Goal: Task Accomplishment & Management: Manage account settings

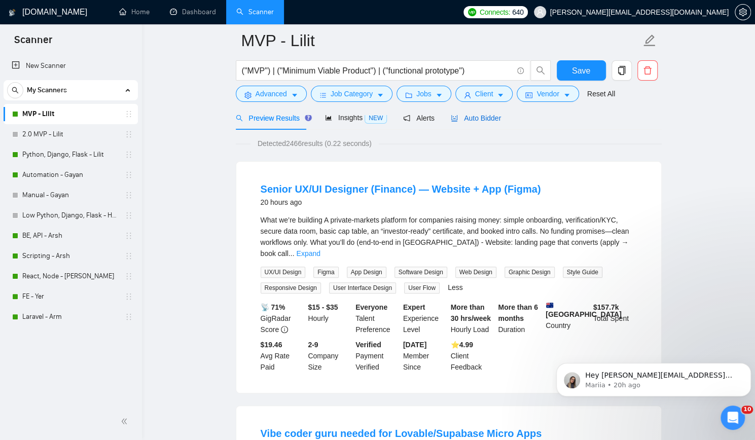
drag, startPoint x: 487, startPoint y: 117, endPoint x: 533, endPoint y: 139, distance: 51.7
click at [487, 117] on span "Auto Bidder" at bounding box center [476, 118] width 50 height 8
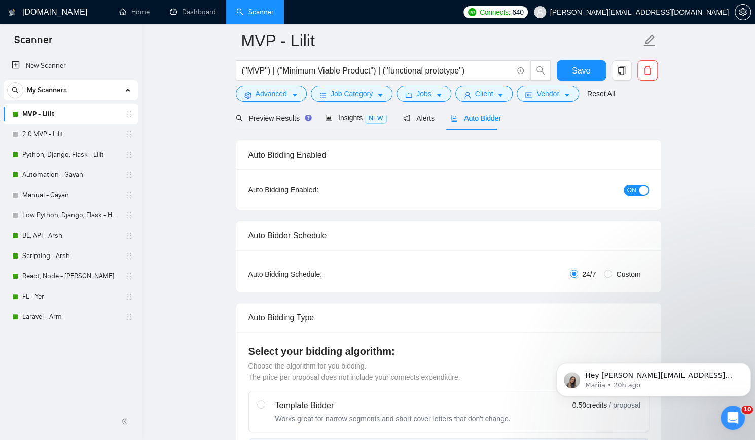
checkbox input "true"
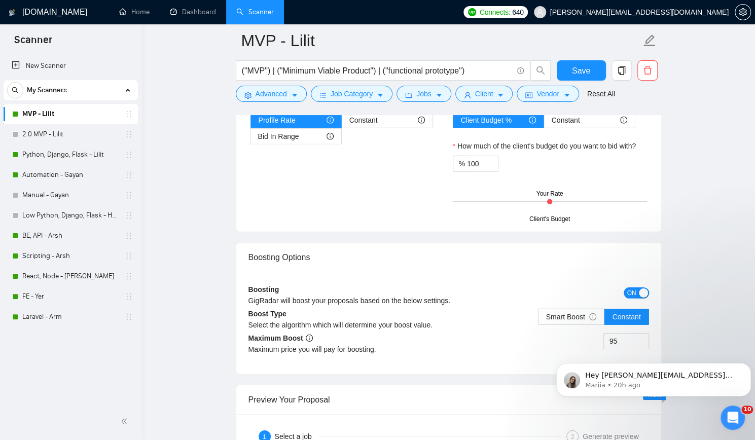
scroll to position [1724, 0]
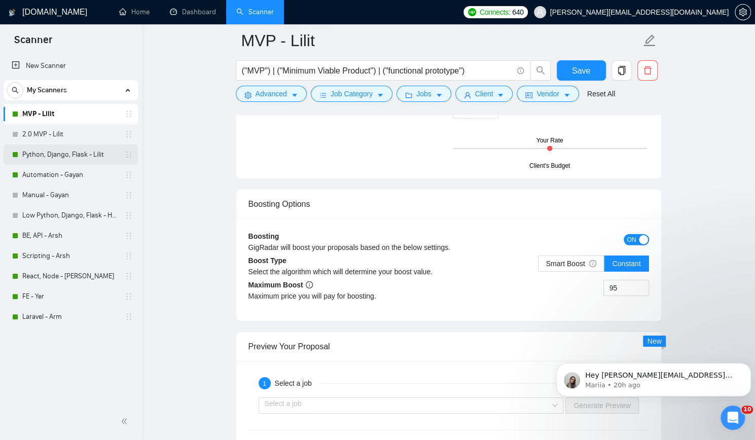
click at [95, 149] on link "Python, Django, Flask - Lilit" at bounding box center [70, 155] width 96 height 20
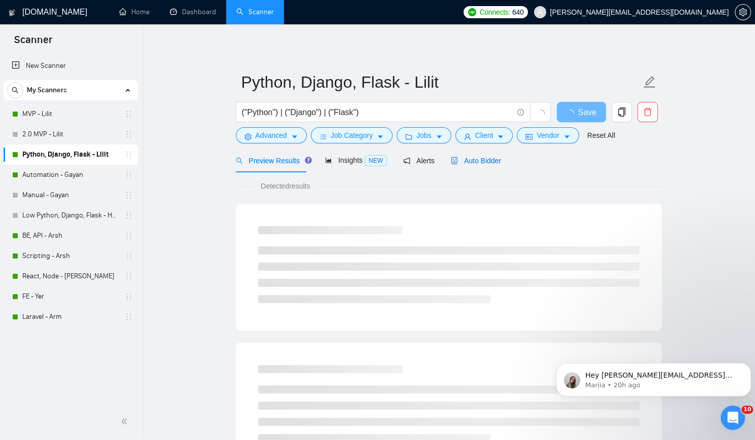
click at [470, 160] on span "Auto Bidder" at bounding box center [476, 161] width 50 height 8
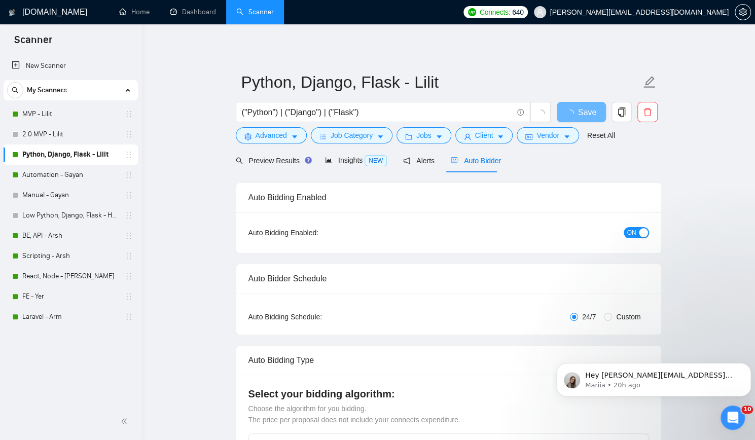
checkbox input "true"
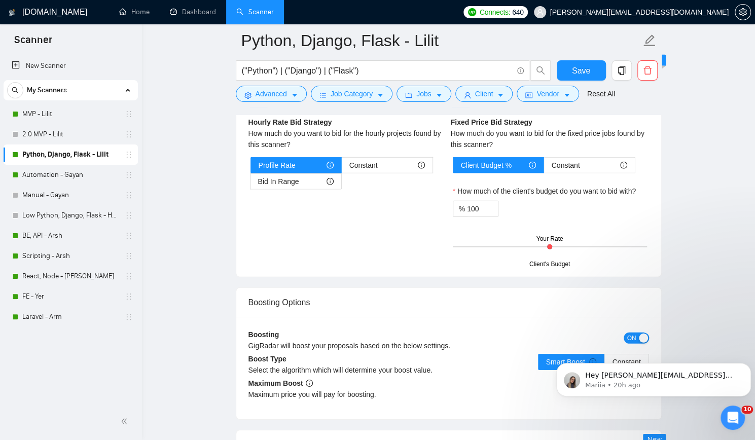
scroll to position [1724, 0]
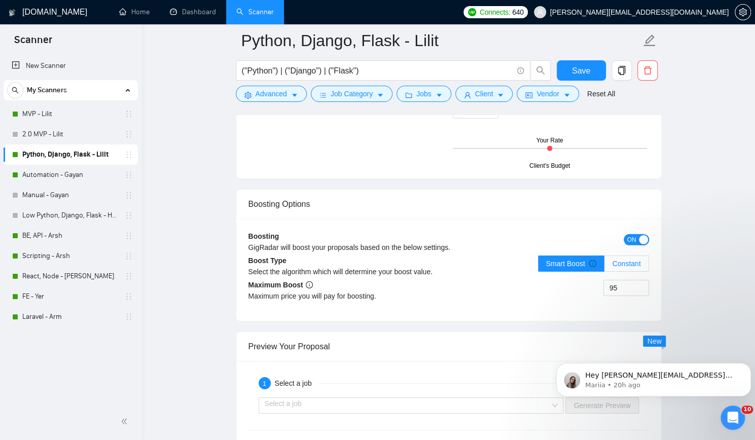
click at [618, 260] on span "Constant" at bounding box center [626, 264] width 28 height 8
click at [604, 266] on input "Constant" at bounding box center [604, 266] width 0 height 0
click at [585, 73] on span "Save" at bounding box center [581, 70] width 18 height 13
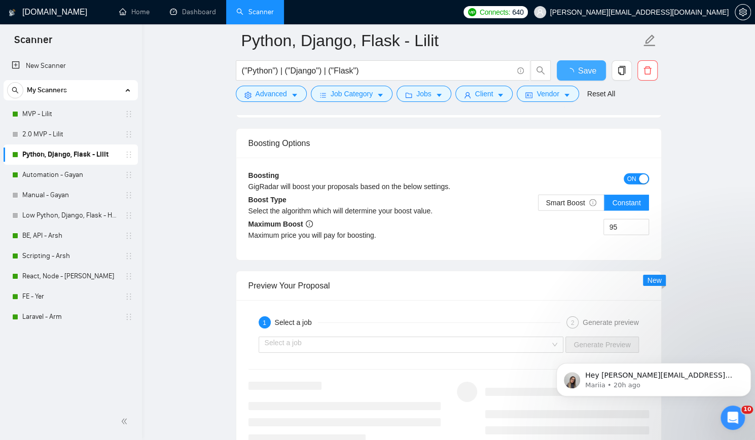
checkbox input "true"
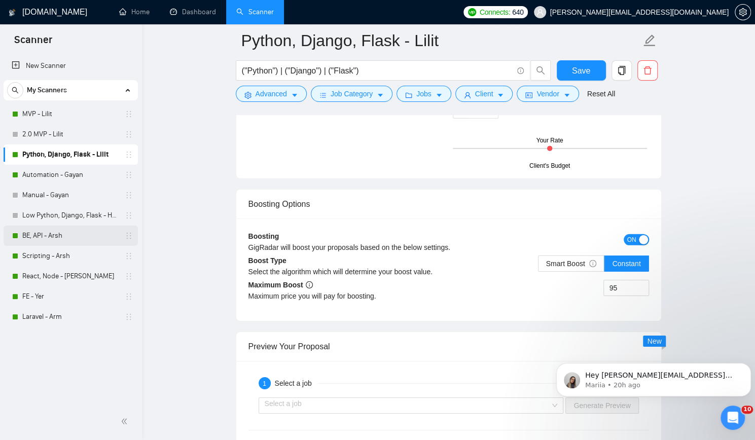
click at [75, 237] on link "BE, API - Arsh" at bounding box center [70, 236] width 96 height 20
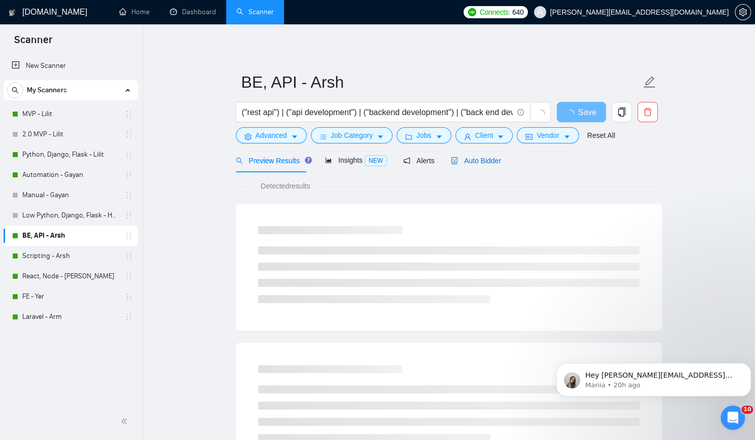
click at [476, 160] on span "Auto Bidder" at bounding box center [476, 161] width 50 height 8
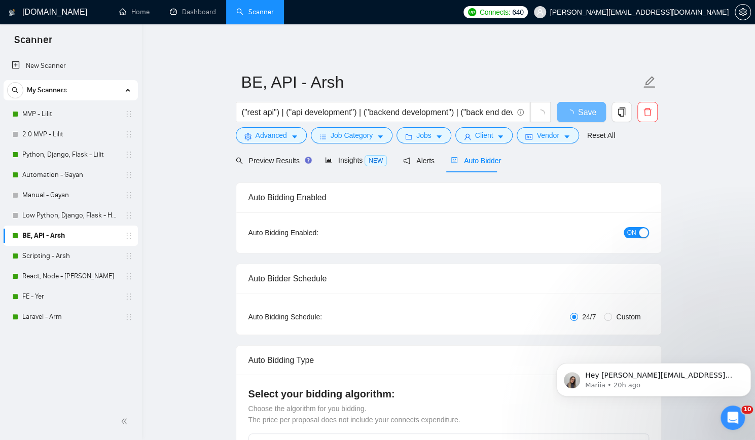
checkbox input "true"
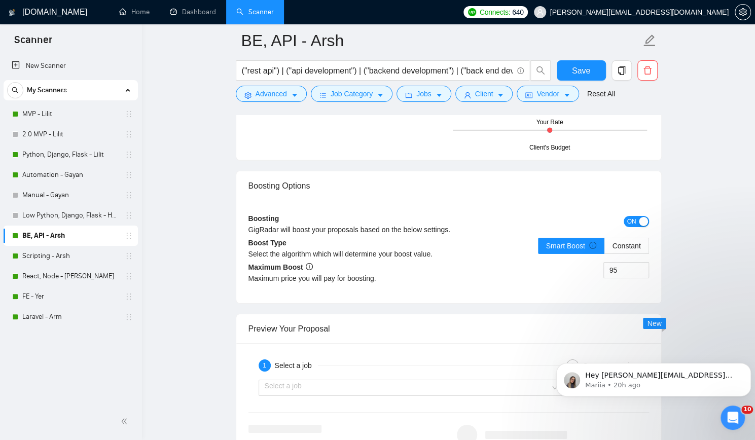
scroll to position [1825, 0]
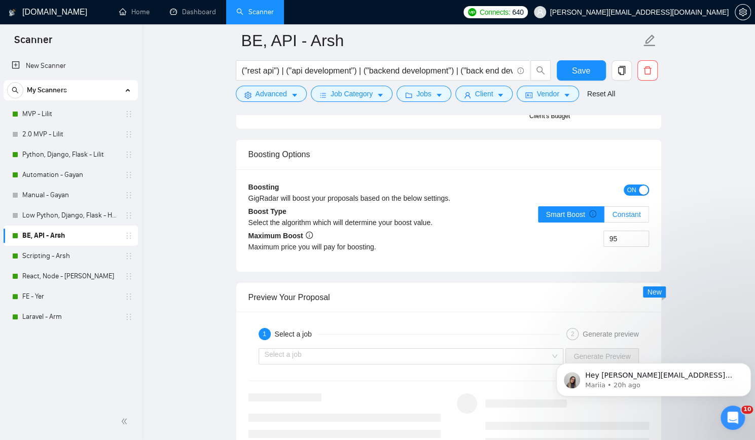
click at [633, 210] on span "Constant" at bounding box center [626, 214] width 28 height 8
click at [604, 217] on input "Constant" at bounding box center [604, 217] width 0 height 0
click at [574, 70] on span "Save" at bounding box center [581, 70] width 18 height 13
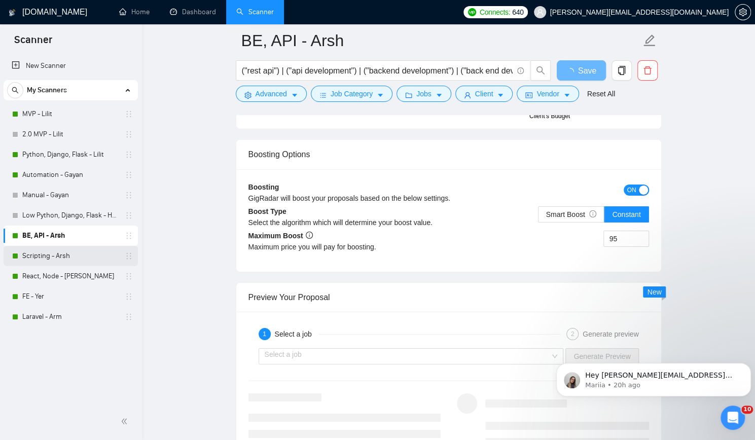
click at [80, 259] on link "Scripting - Arsh" at bounding box center [70, 256] width 96 height 20
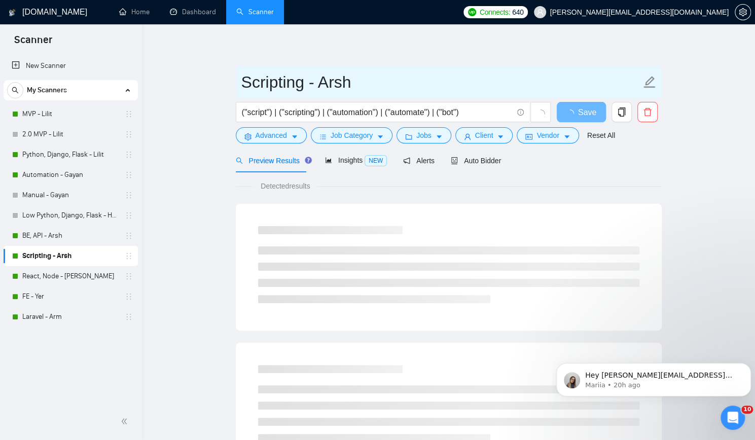
click at [362, 84] on input "Scripting - Arsh" at bounding box center [441, 81] width 400 height 25
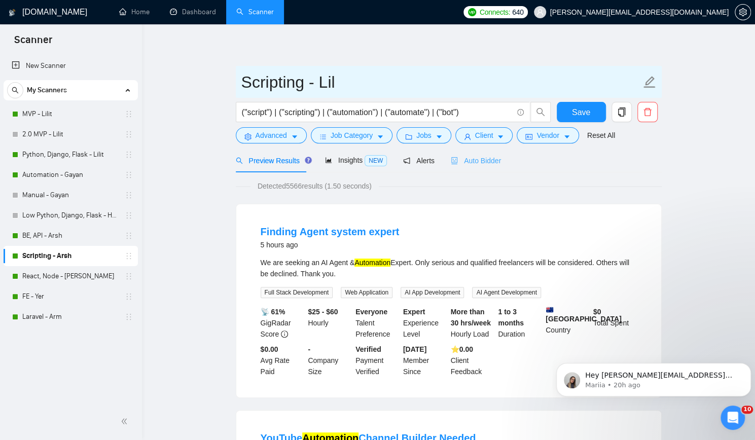
type input "Scripting - Lil"
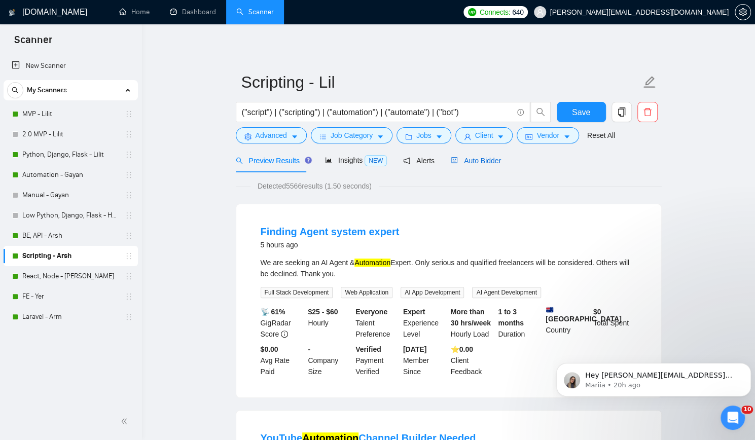
click at [486, 158] on span "Auto Bidder" at bounding box center [476, 161] width 50 height 8
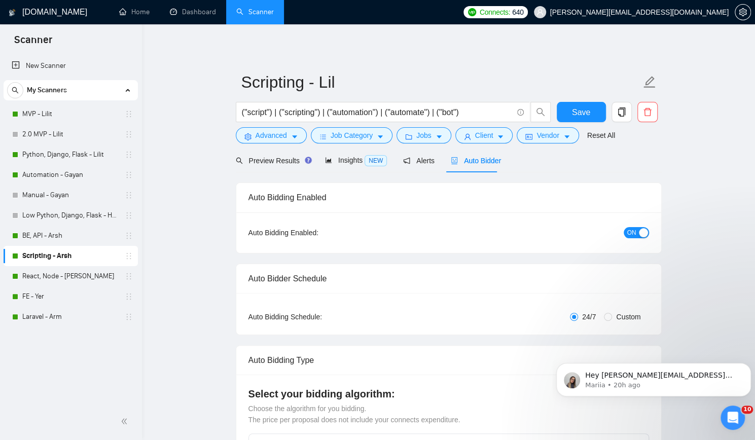
checkbox input "true"
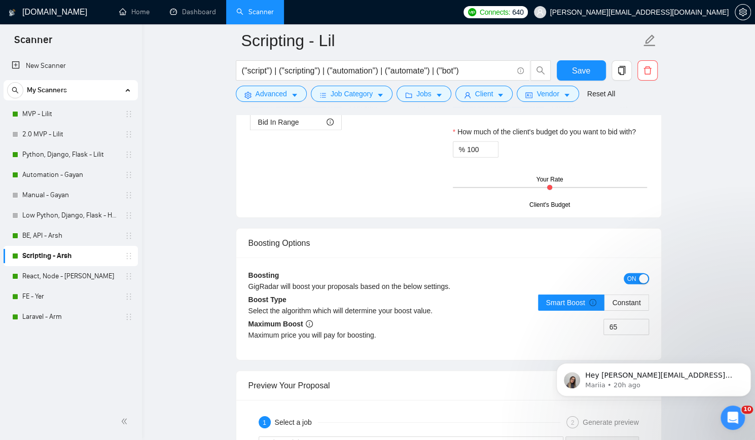
scroll to position [1775, 0]
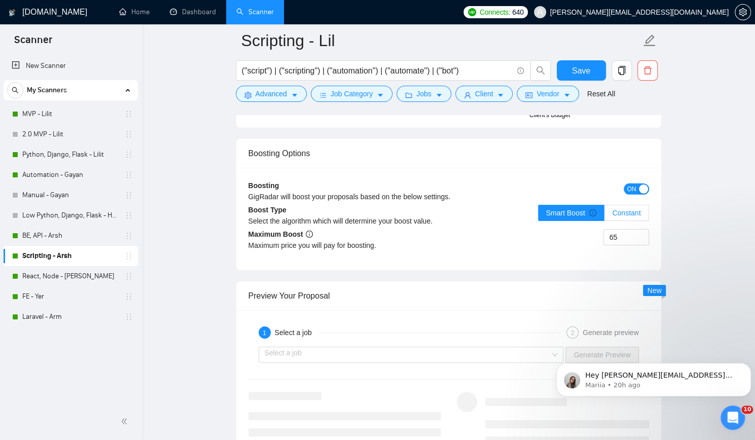
click at [635, 209] on span "Constant" at bounding box center [626, 213] width 28 height 8
click at [604, 216] on input "Constant" at bounding box center [604, 216] width 0 height 0
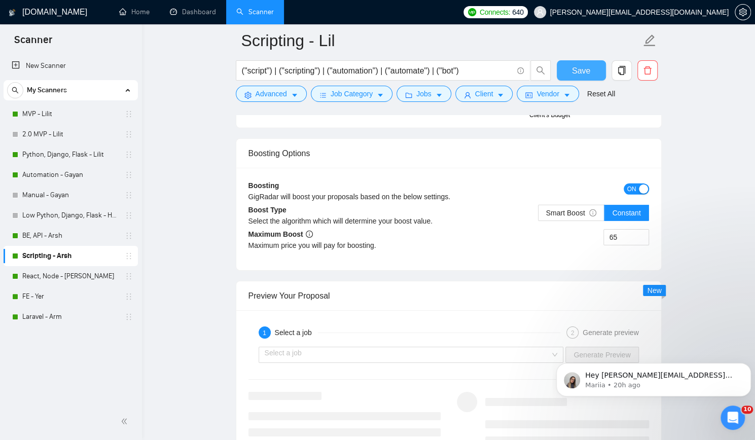
click at [585, 67] on span "Save" at bounding box center [581, 70] width 18 height 13
click at [68, 275] on link "React, Node - [PERSON_NAME]" at bounding box center [70, 276] width 96 height 20
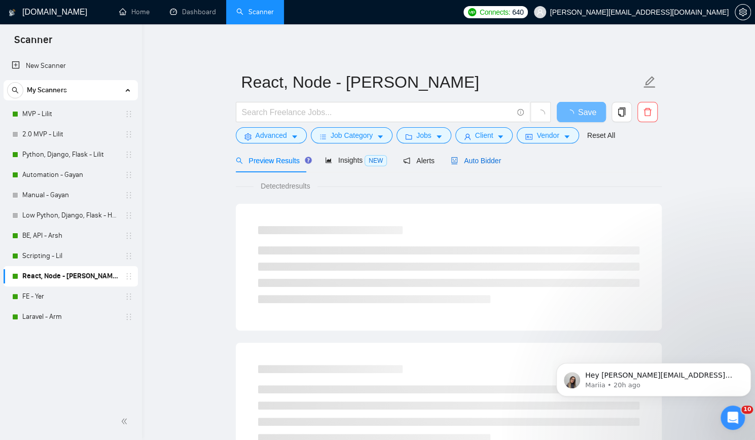
click at [467, 159] on span "Auto Bidder" at bounding box center [476, 161] width 50 height 8
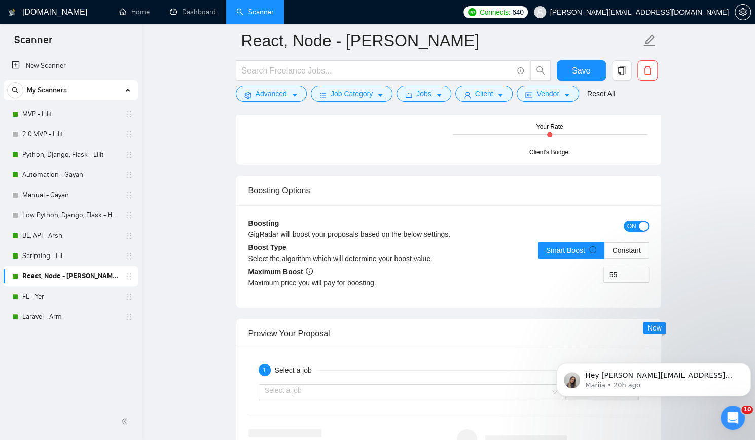
scroll to position [1825, 0]
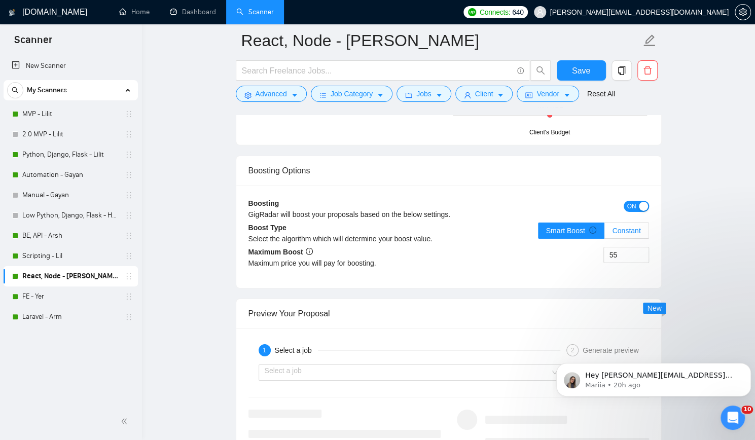
click at [630, 227] on span "Constant" at bounding box center [626, 231] width 28 height 8
click at [604, 233] on input "Constant" at bounding box center [604, 233] width 0 height 0
click at [582, 69] on span "Save" at bounding box center [581, 70] width 18 height 13
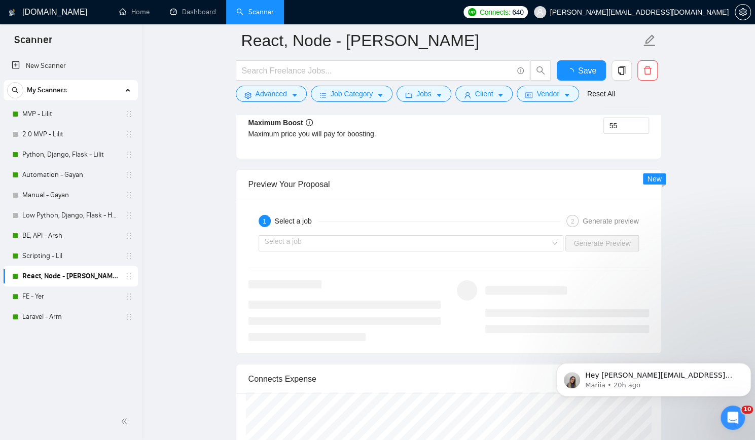
checkbox input "true"
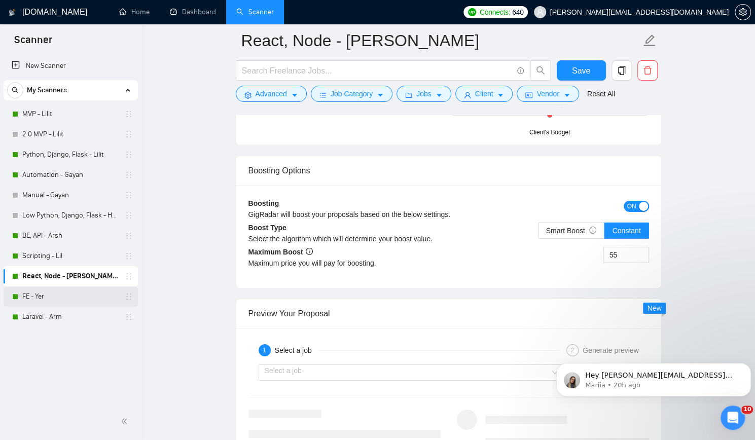
drag, startPoint x: 71, startPoint y: 299, endPoint x: 99, endPoint y: 296, distance: 28.6
click at [71, 299] on link "FE - Yer" at bounding box center [70, 296] width 96 height 20
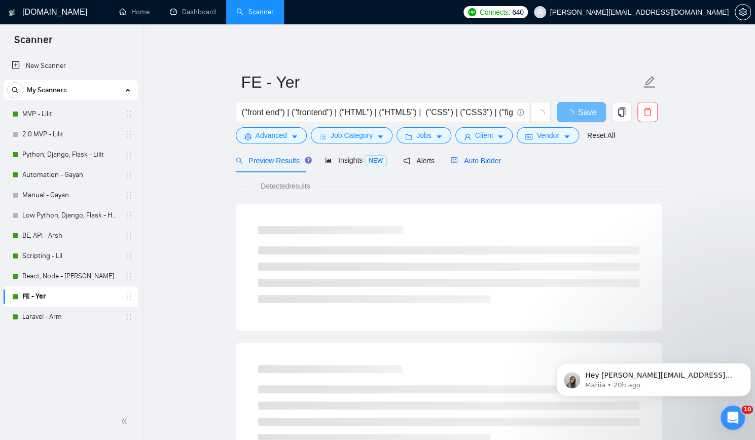
click at [488, 160] on span "Auto Bidder" at bounding box center [476, 161] width 50 height 8
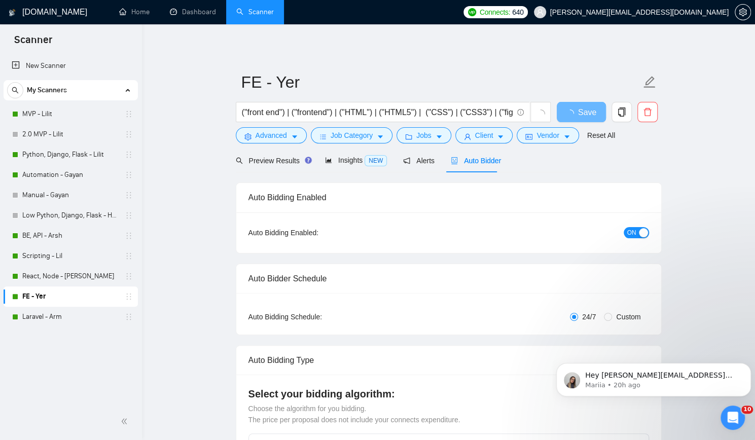
checkbox input "true"
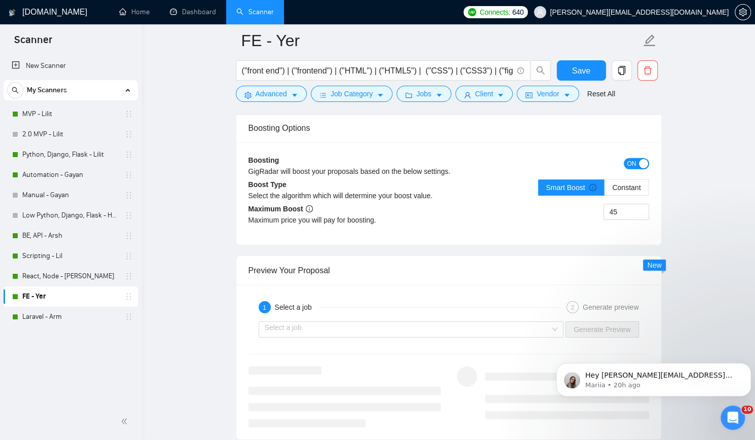
scroll to position [1825, 0]
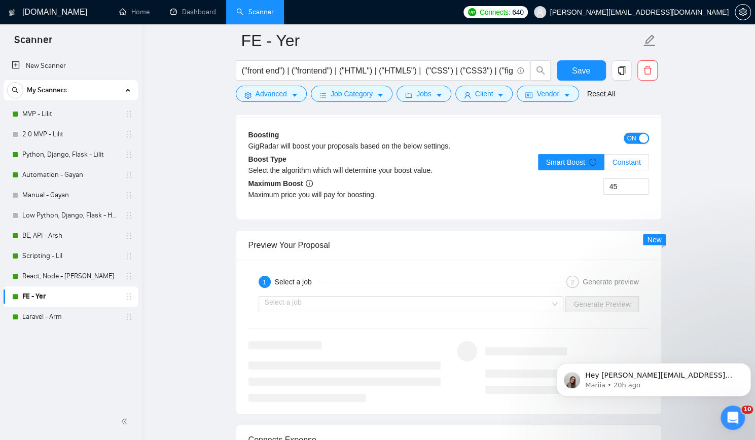
click at [628, 158] on span "Constant" at bounding box center [626, 162] width 28 height 8
click at [604, 165] on input "Constant" at bounding box center [604, 165] width 0 height 0
click at [584, 66] on span "Save" at bounding box center [581, 70] width 18 height 13
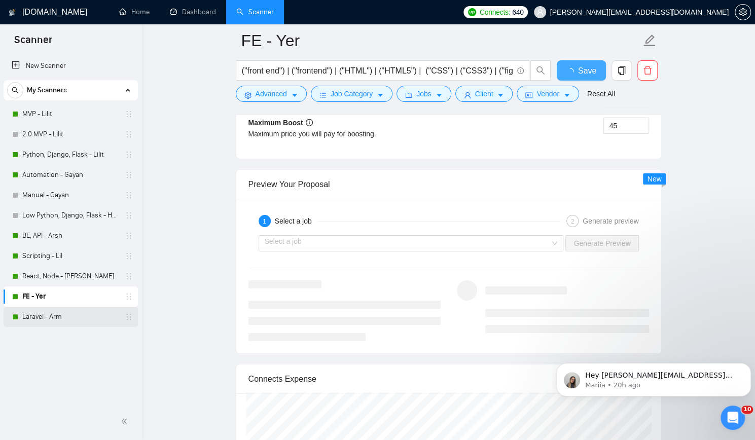
checkbox input "true"
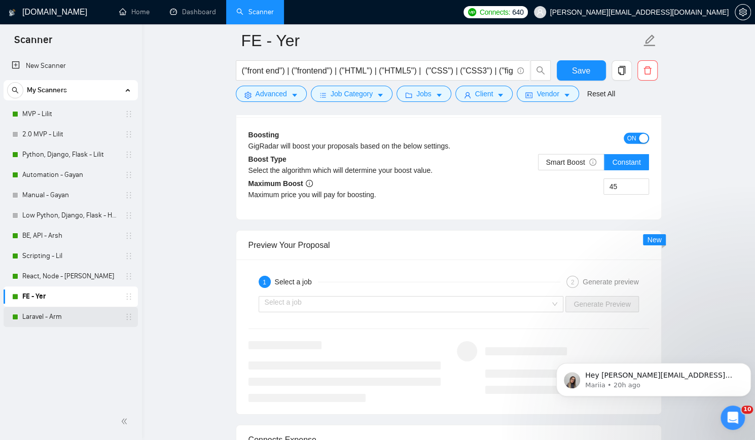
click at [70, 318] on link "Laravel - Arm" at bounding box center [70, 317] width 96 height 20
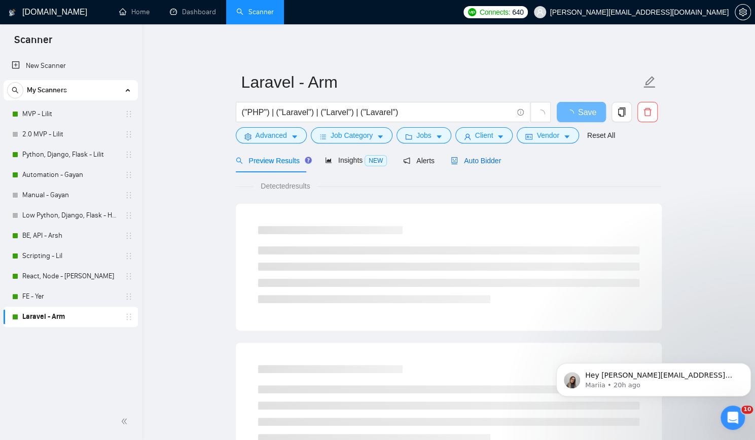
click at [474, 162] on span "Auto Bidder" at bounding box center [476, 161] width 50 height 8
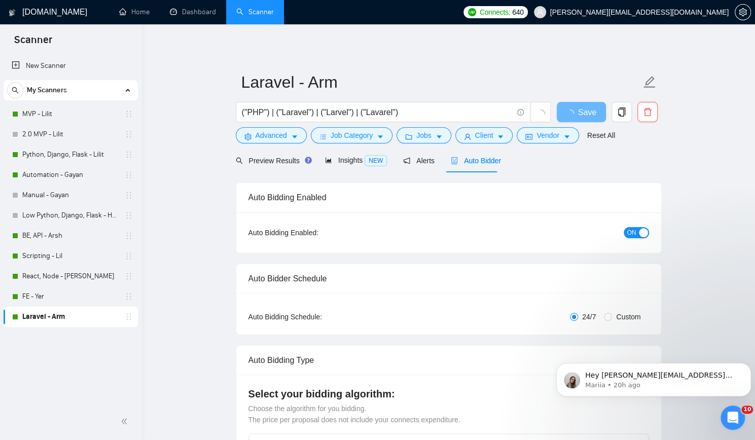
checkbox input "true"
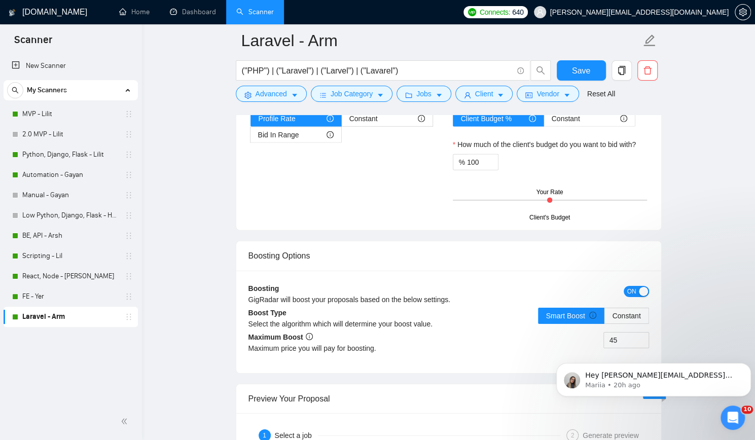
scroll to position [1825, 0]
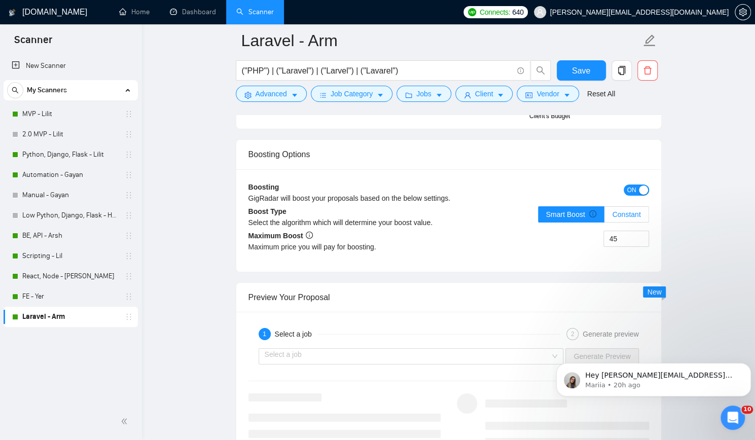
click at [613, 206] on label "Constant" at bounding box center [626, 214] width 44 height 16
click at [604, 217] on input "Constant" at bounding box center [604, 217] width 0 height 0
click at [582, 67] on span "Save" at bounding box center [581, 70] width 18 height 13
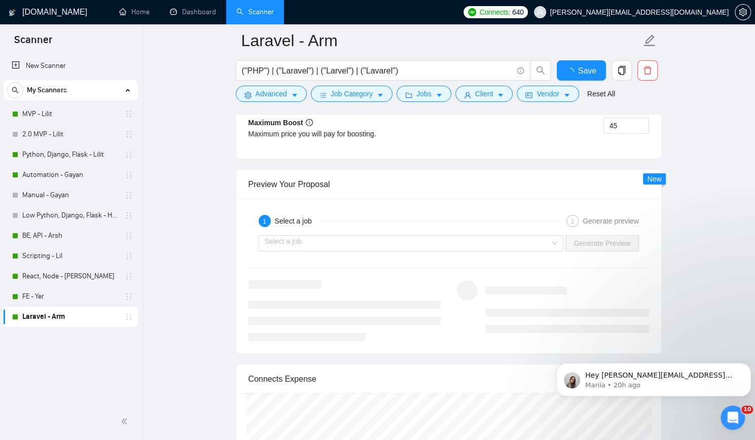
checkbox input "true"
